Goal: Transaction & Acquisition: Download file/media

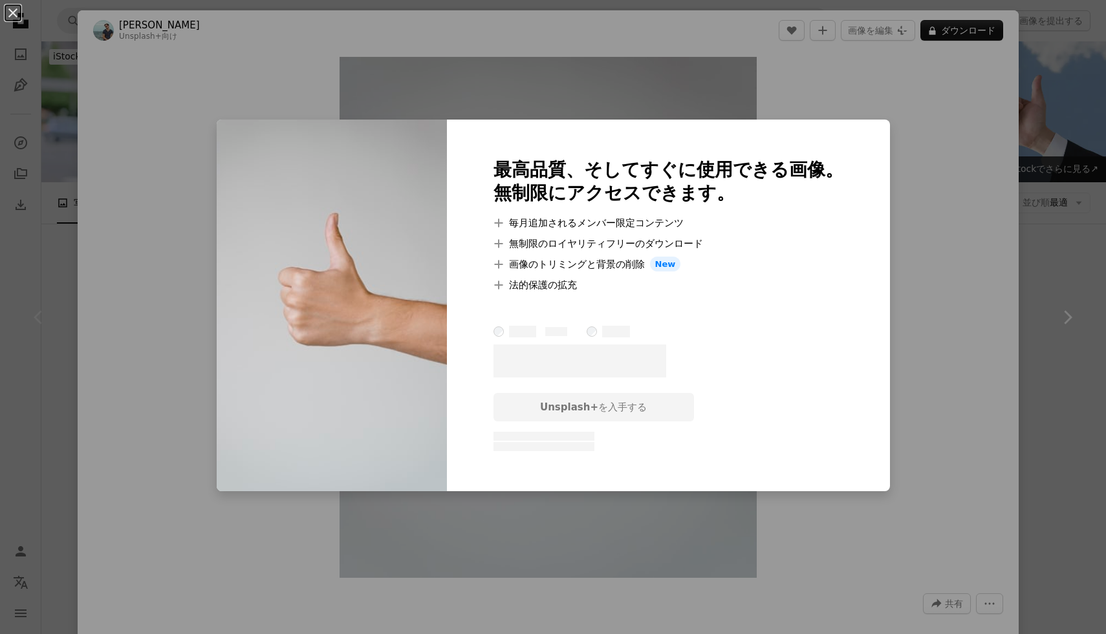
scroll to position [206, 0]
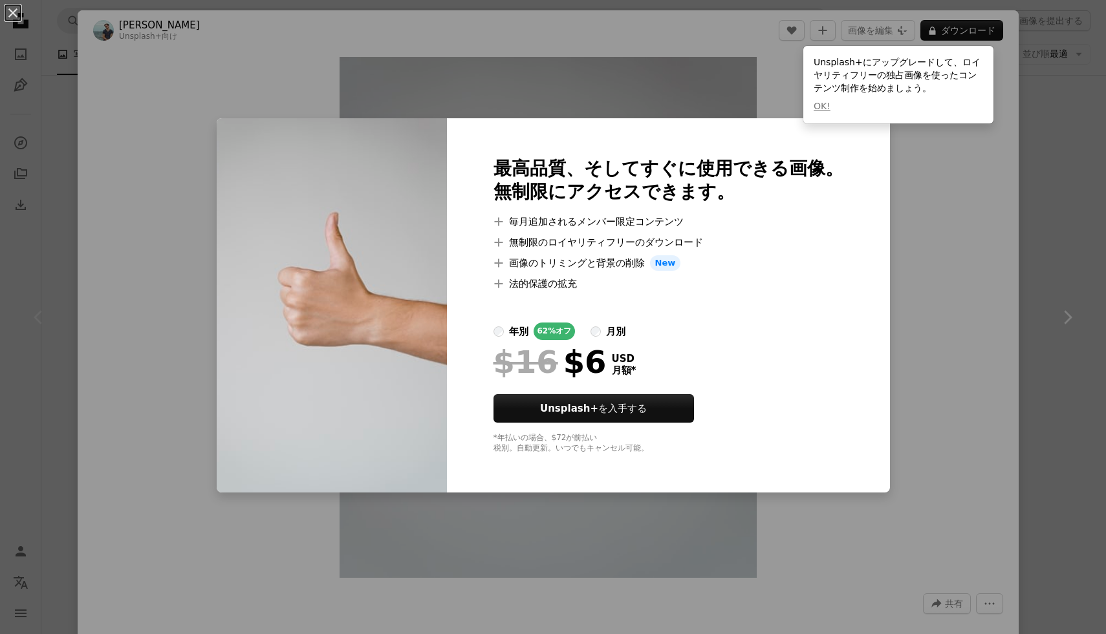
click at [916, 182] on div "An X shape 最高品質、そしてすぐに使用できる画像。 無制限にアクセスできます。 A plus sign 毎月追加されるメンバー限定コンテンツ A p…" at bounding box center [553, 317] width 1106 height 634
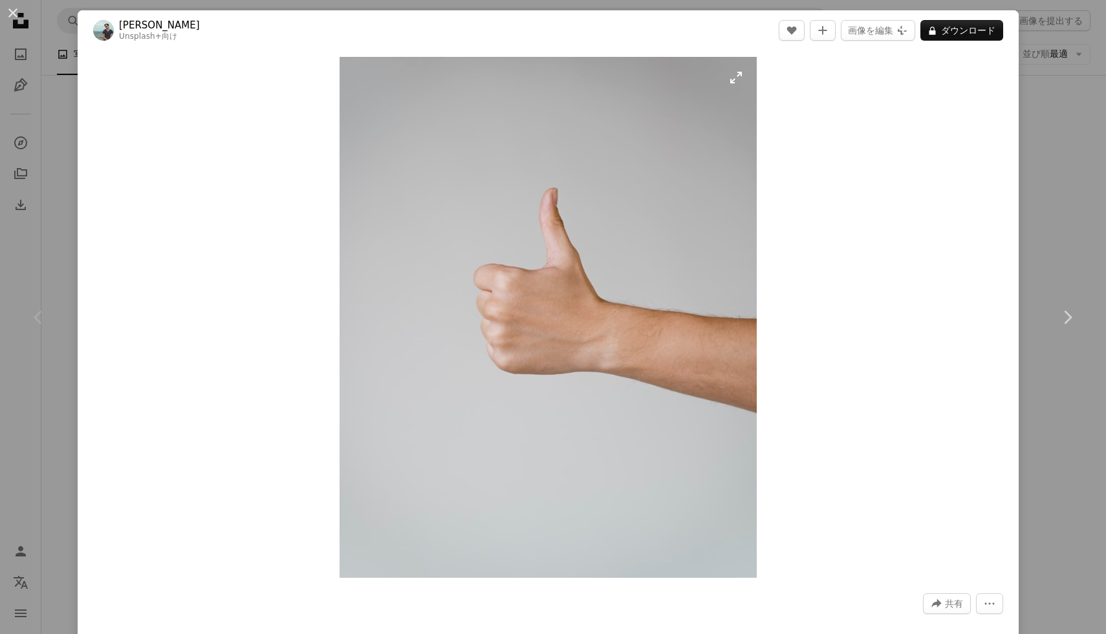
click at [524, 233] on img "この画像でズームインする" at bounding box center [547, 317] width 417 height 521
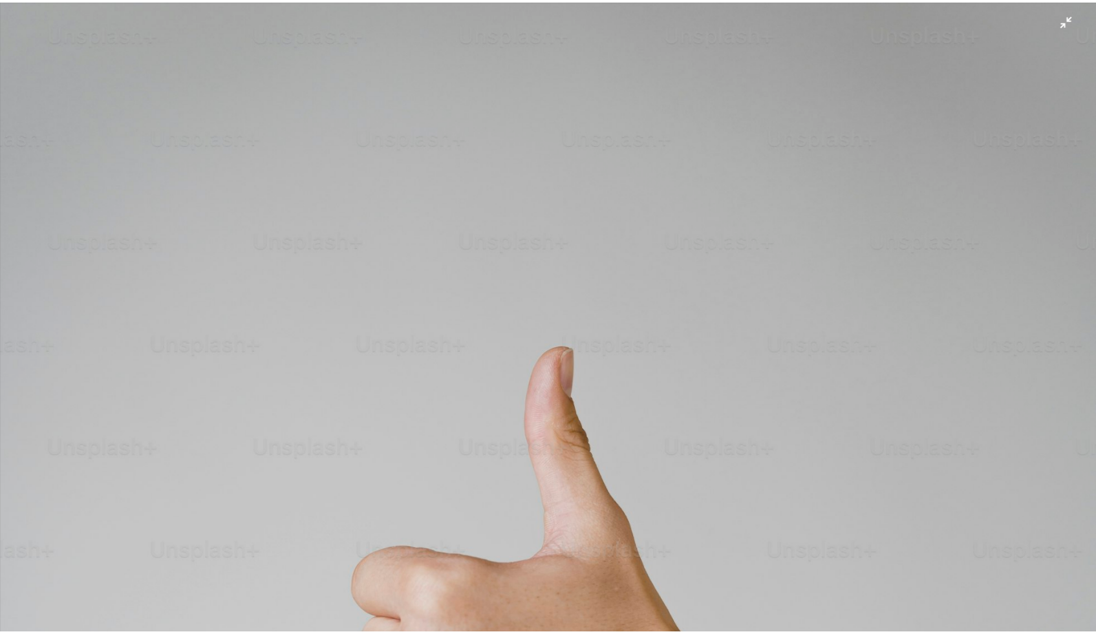
scroll to position [363, 0]
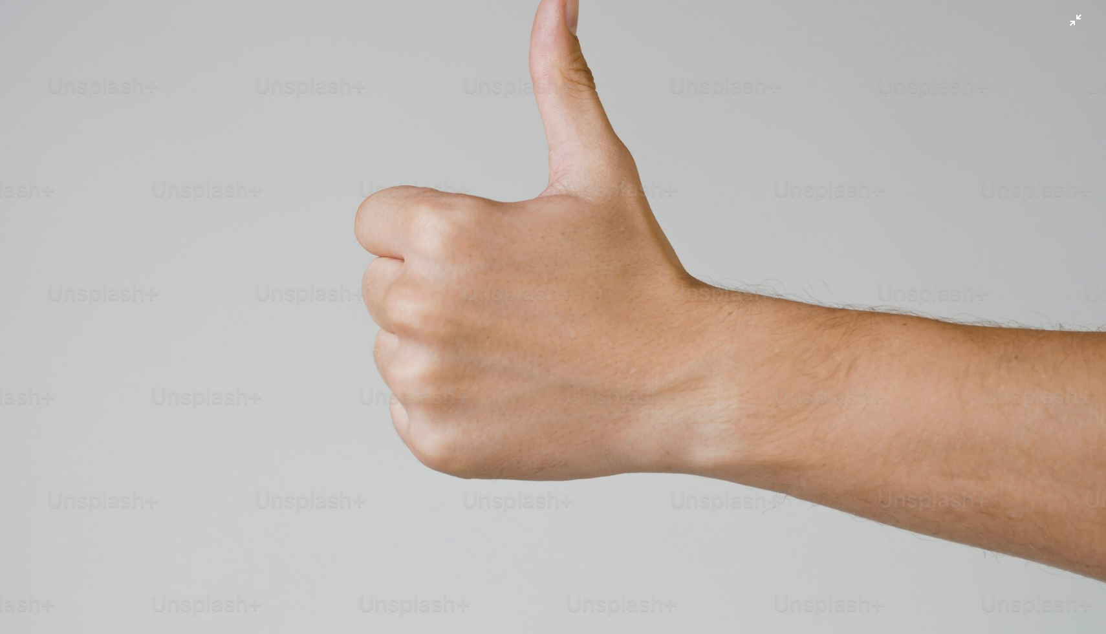
click at [610, 197] on img "この画像でズームアウトする" at bounding box center [552, 329] width 1107 height 1384
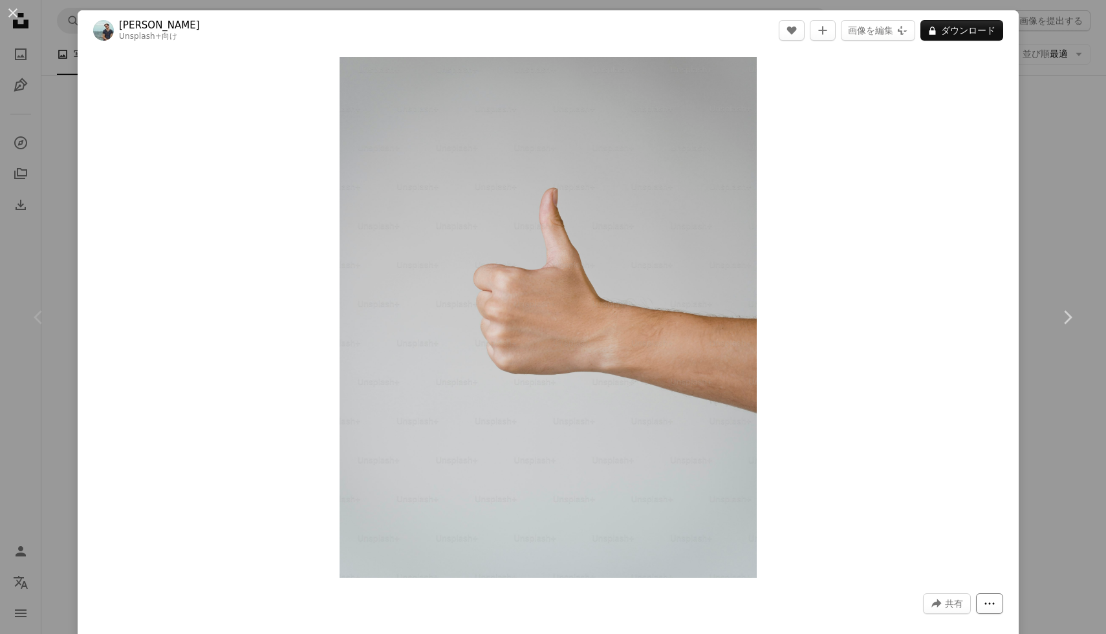
click at [979, 613] on button "More Actions" at bounding box center [989, 604] width 27 height 21
click at [6, 6] on dialog "An X shape Chevron left Chevron right [PERSON_NAME] Unsplash+ 向け A heart A plus…" at bounding box center [553, 317] width 1106 height 634
click at [8, 11] on button "An X shape" at bounding box center [13, 13] width 16 height 16
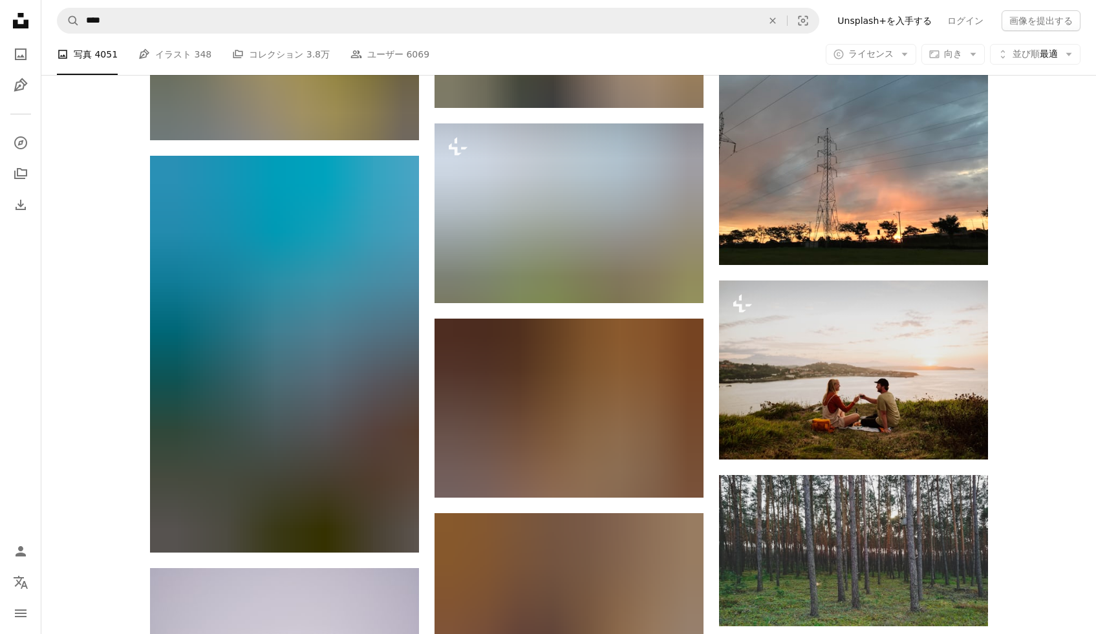
scroll to position [24011, 0]
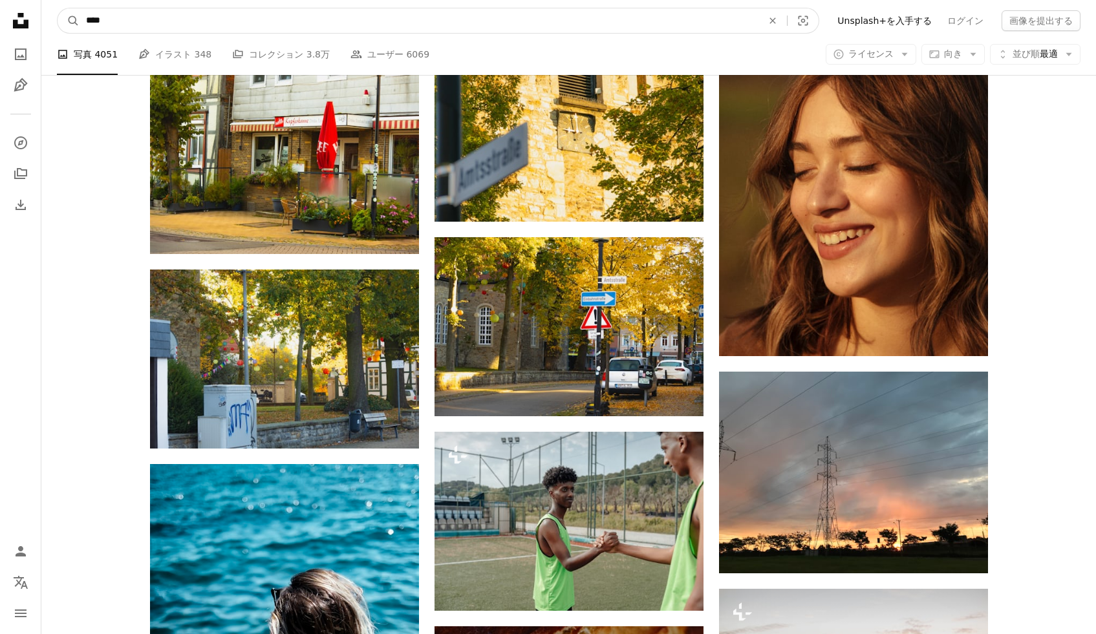
drag, startPoint x: 100, startPoint y: 30, endPoint x: 0, endPoint y: 36, distance: 99.8
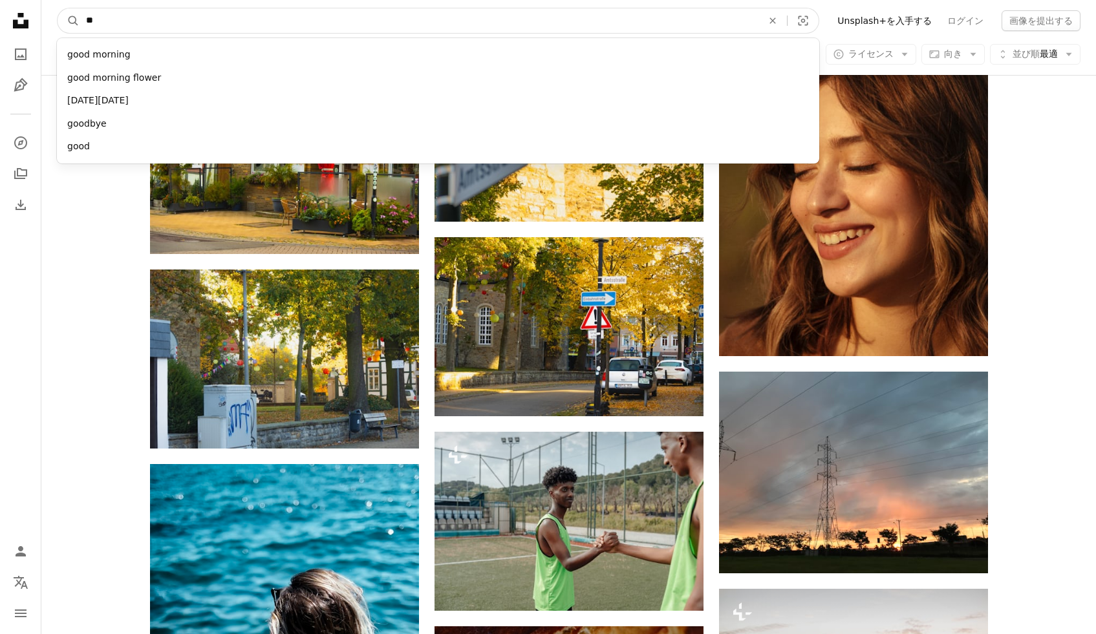
type input "*"
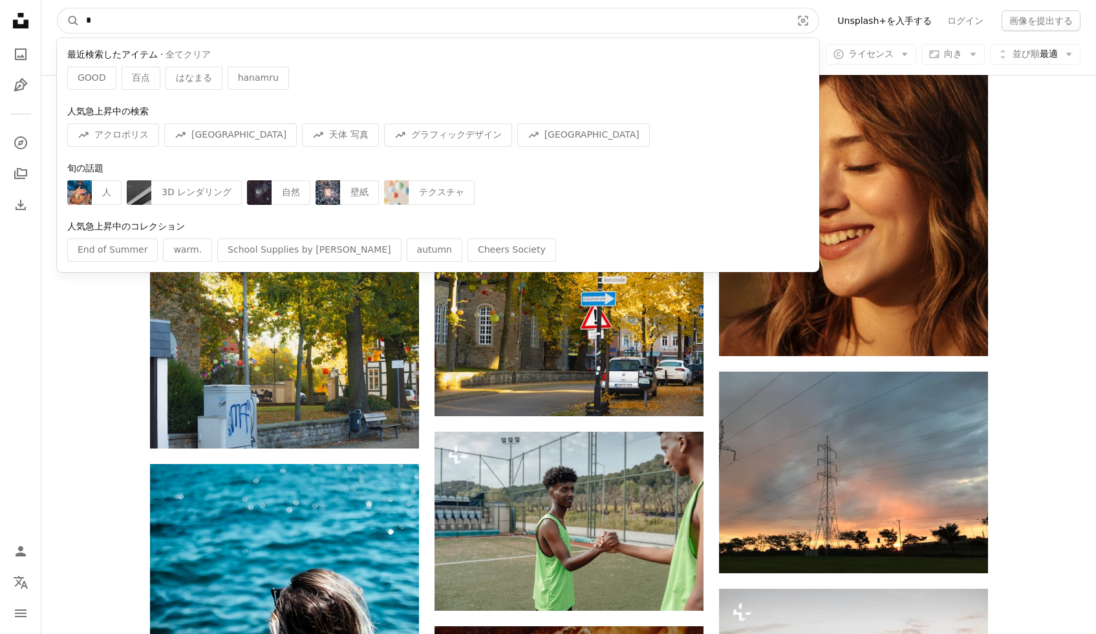
type input "**"
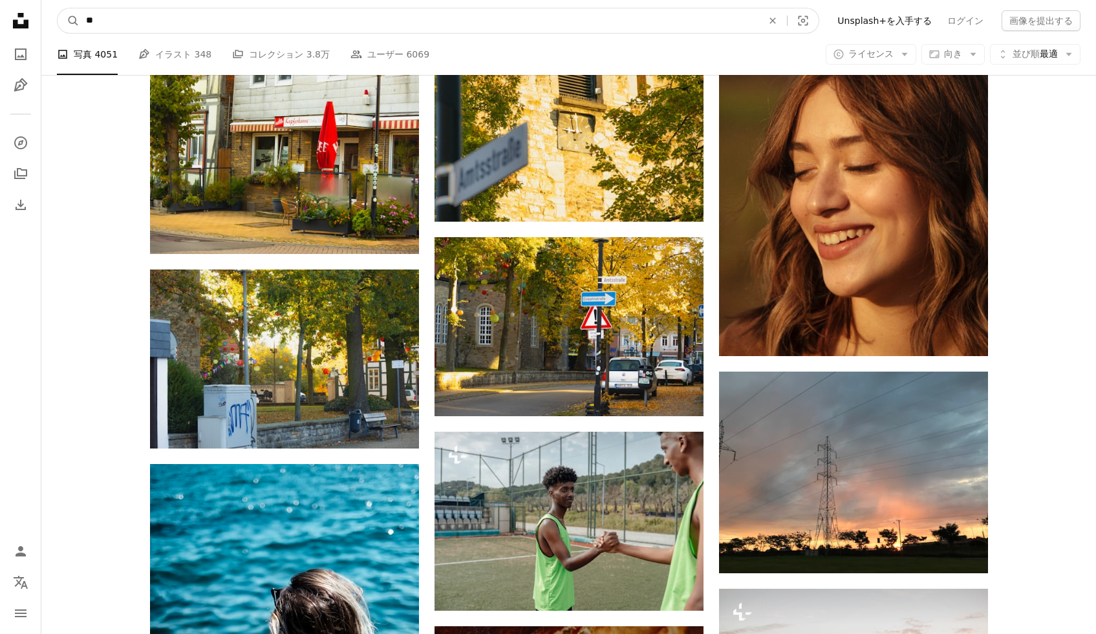
click button "A magnifying glass" at bounding box center [69, 20] width 22 height 25
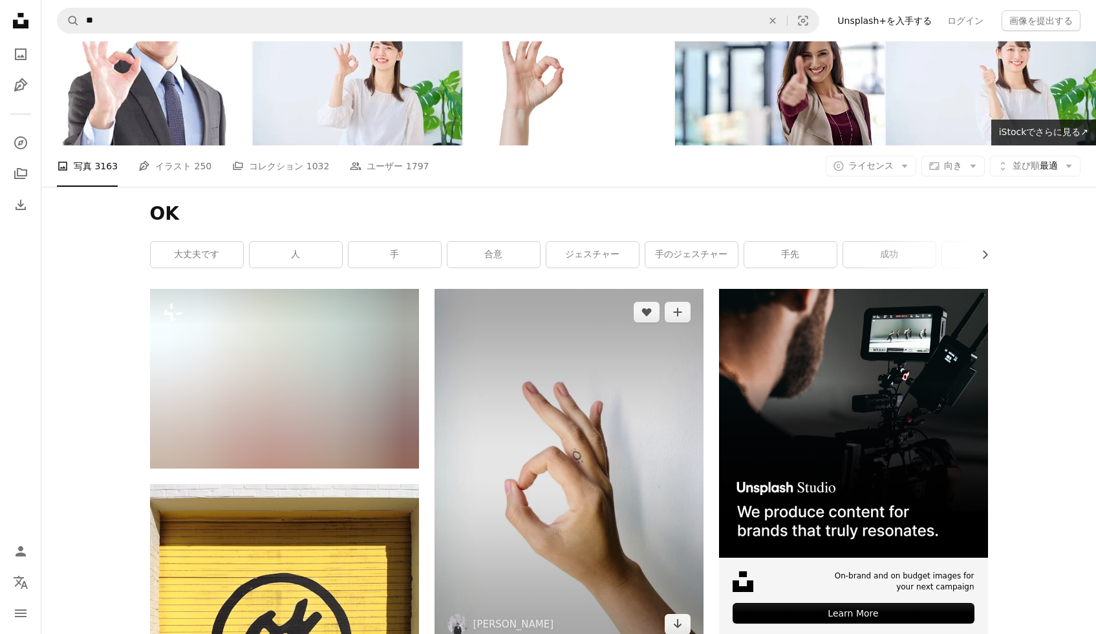
scroll to position [203, 0]
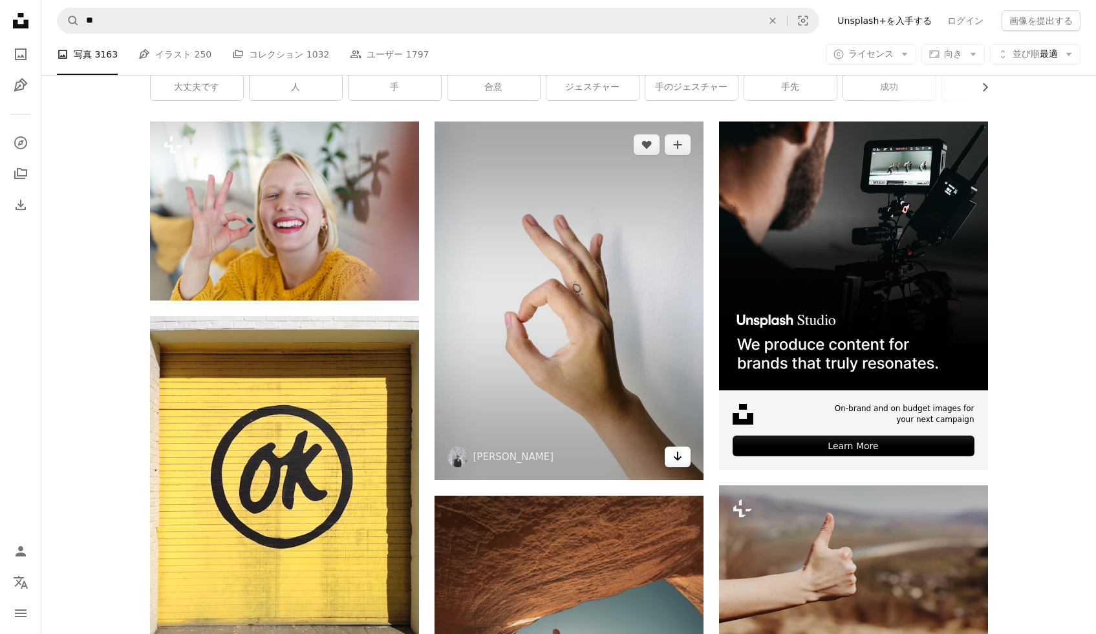
click at [679, 463] on icon "Arrow pointing down" at bounding box center [677, 457] width 10 height 16
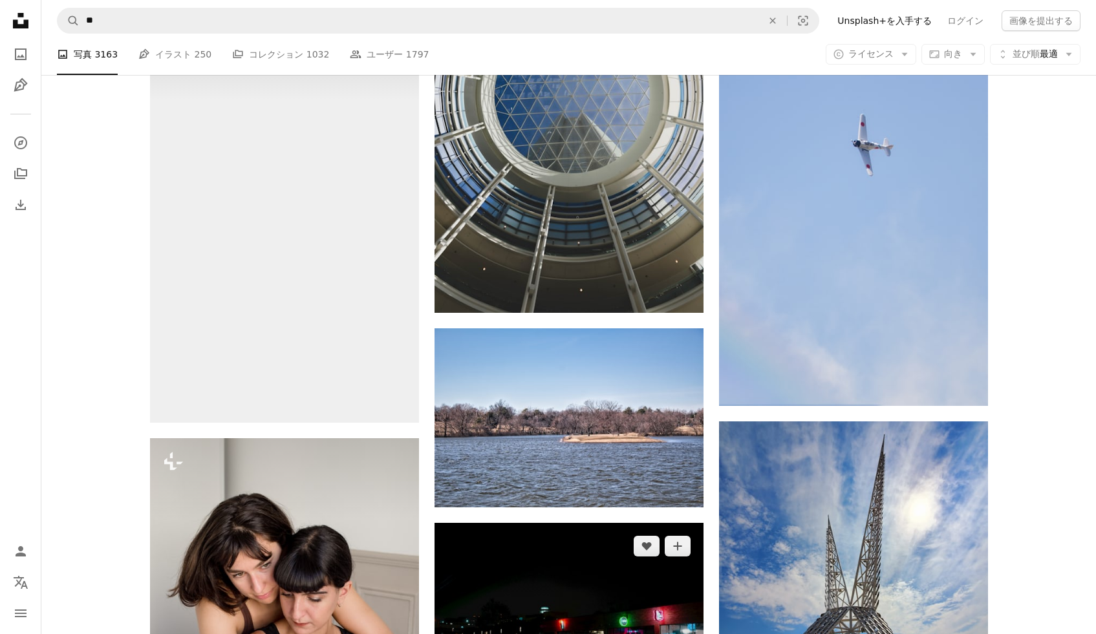
scroll to position [10210, 0]
